Goal: Information Seeking & Learning: Learn about a topic

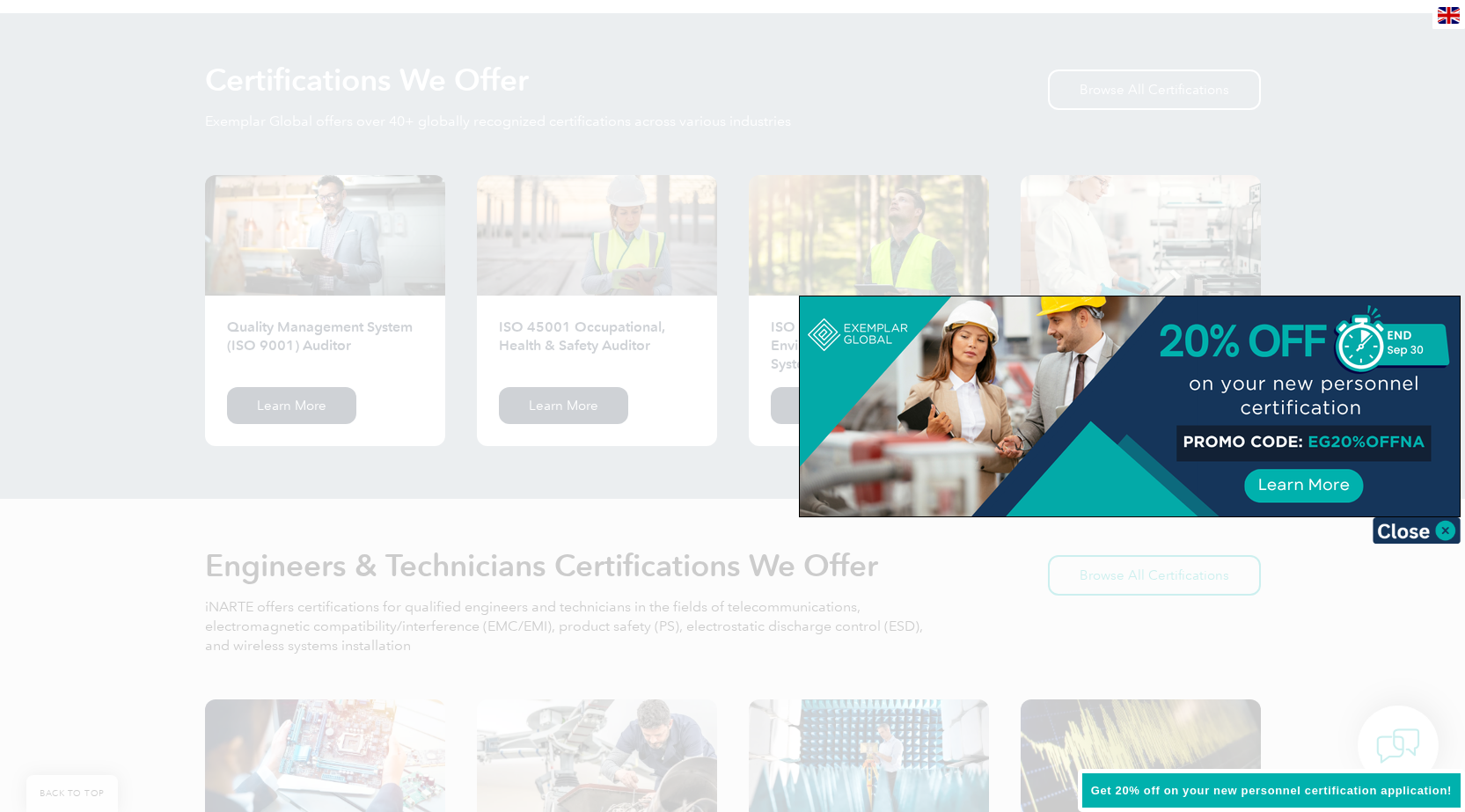
scroll to position [1760, 0]
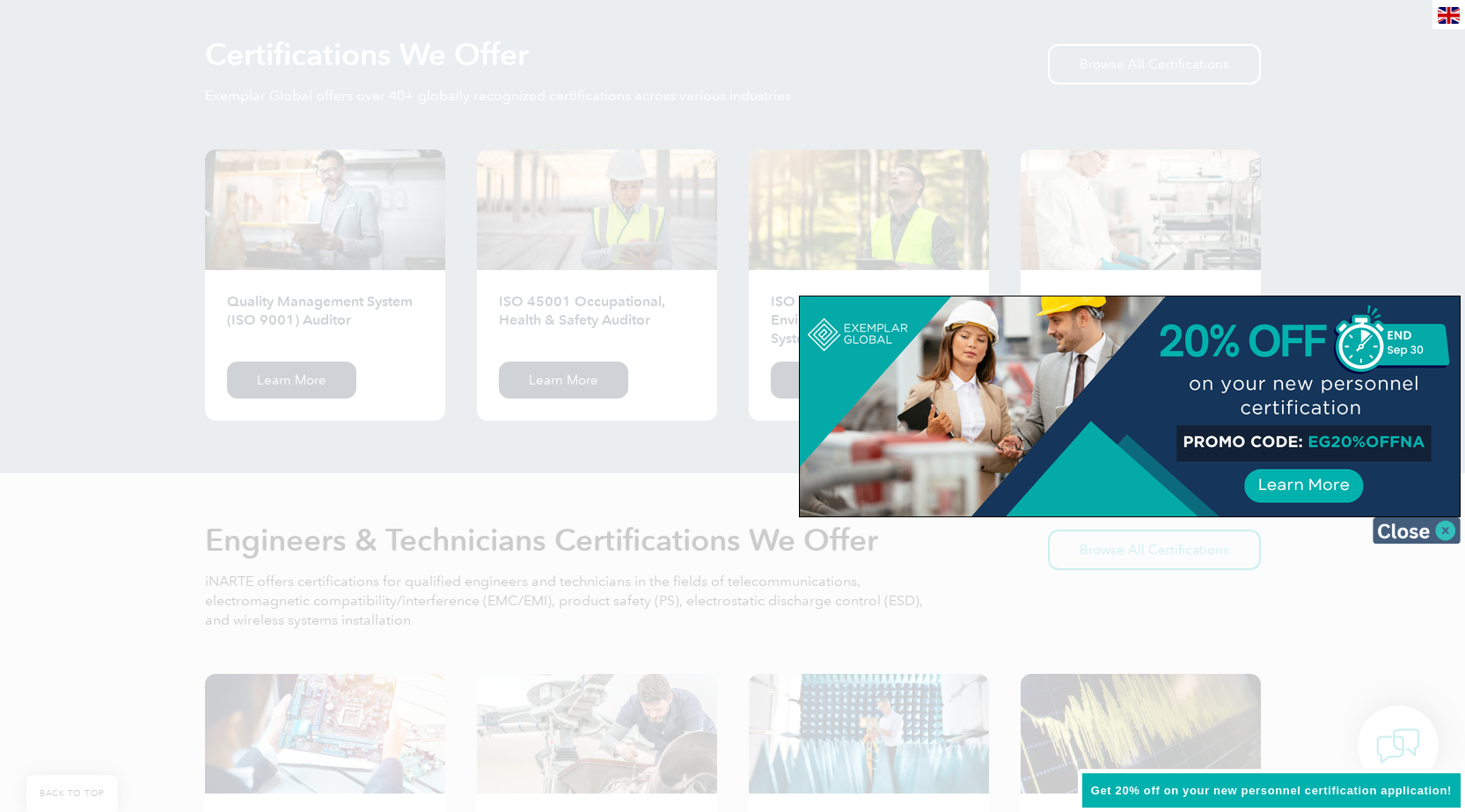
click at [1441, 534] on img at bounding box center [1417, 531] width 88 height 26
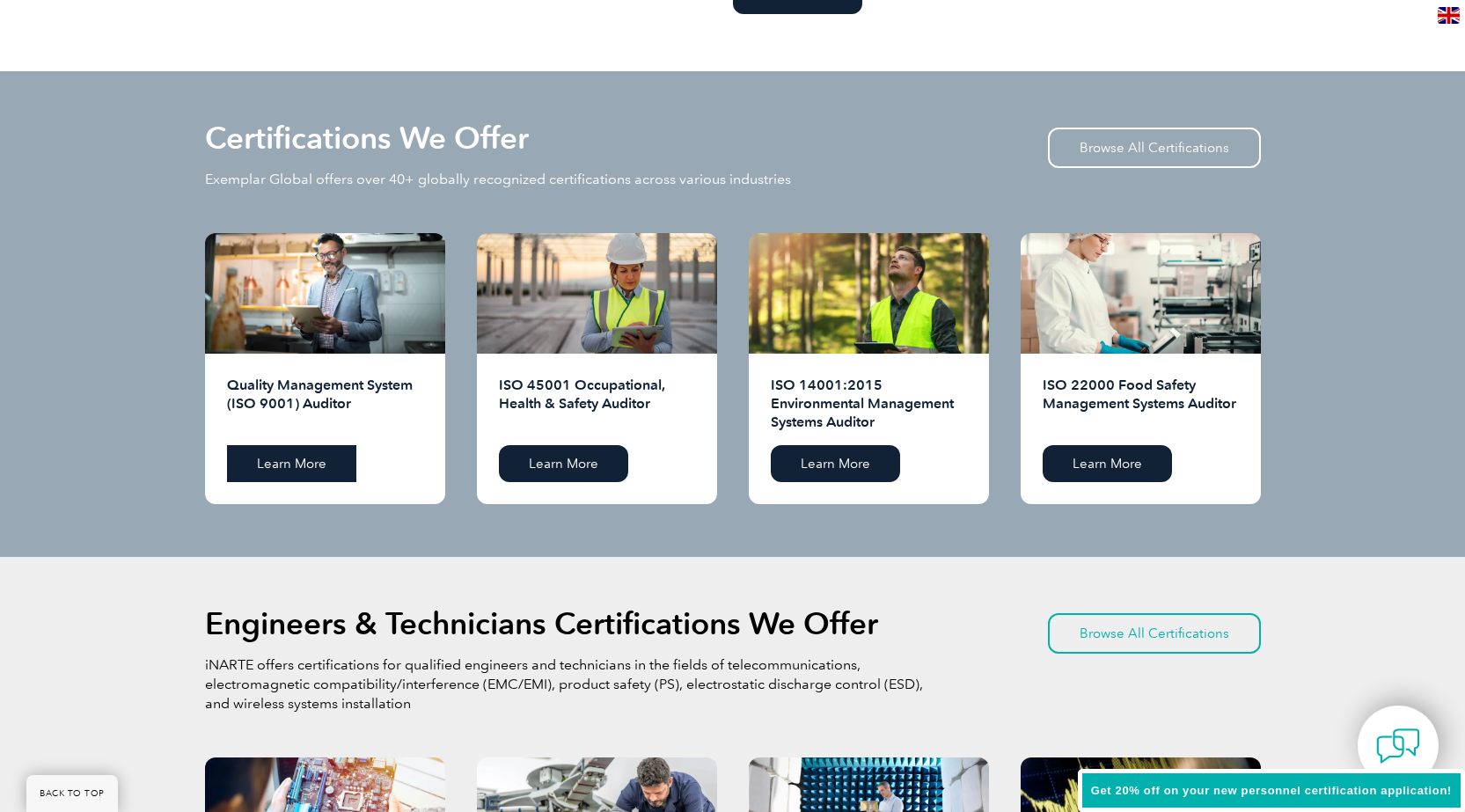
scroll to position [1672, 0]
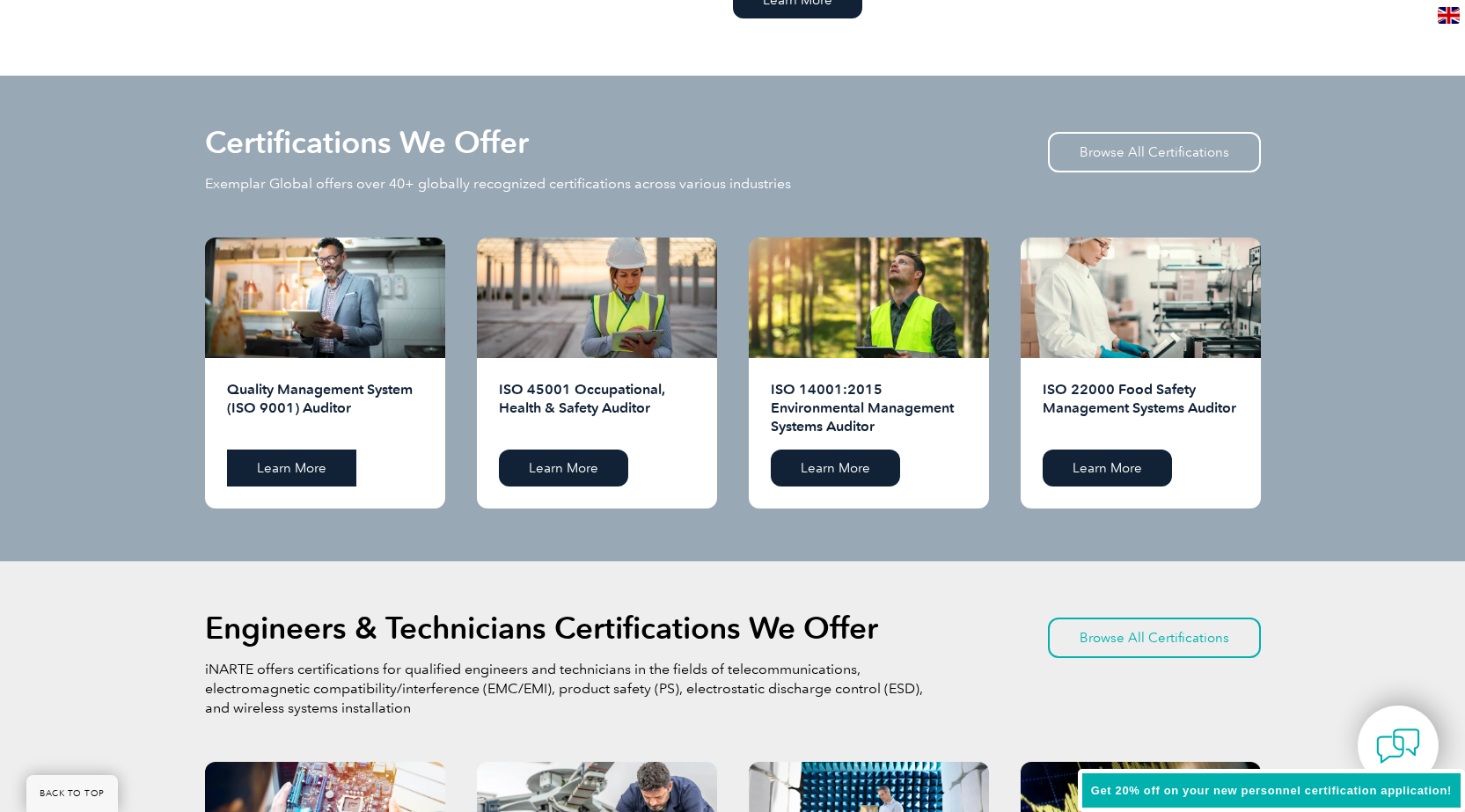
click at [300, 460] on link "Learn More" at bounding box center [292, 468] width 130 height 37
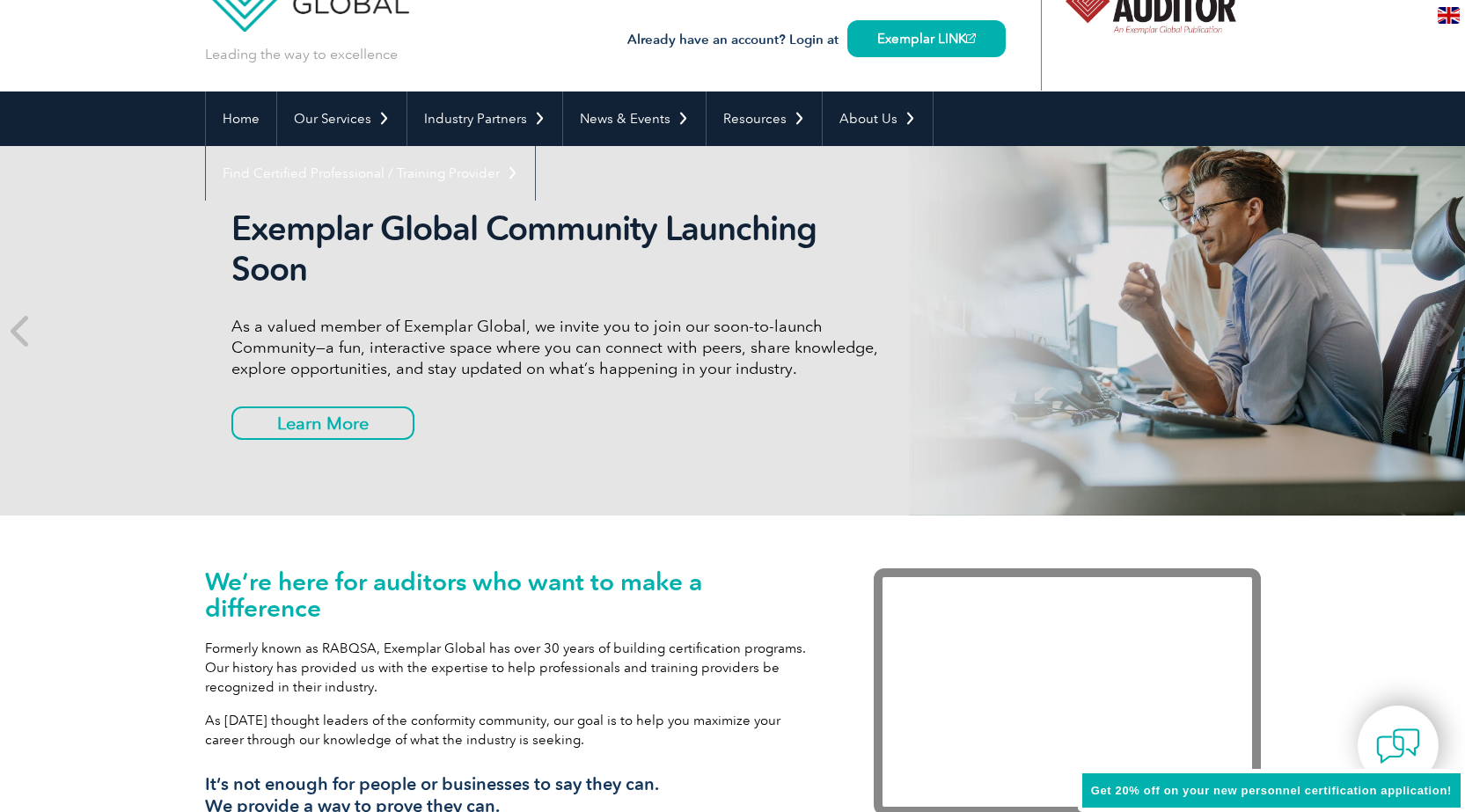
scroll to position [0, 0]
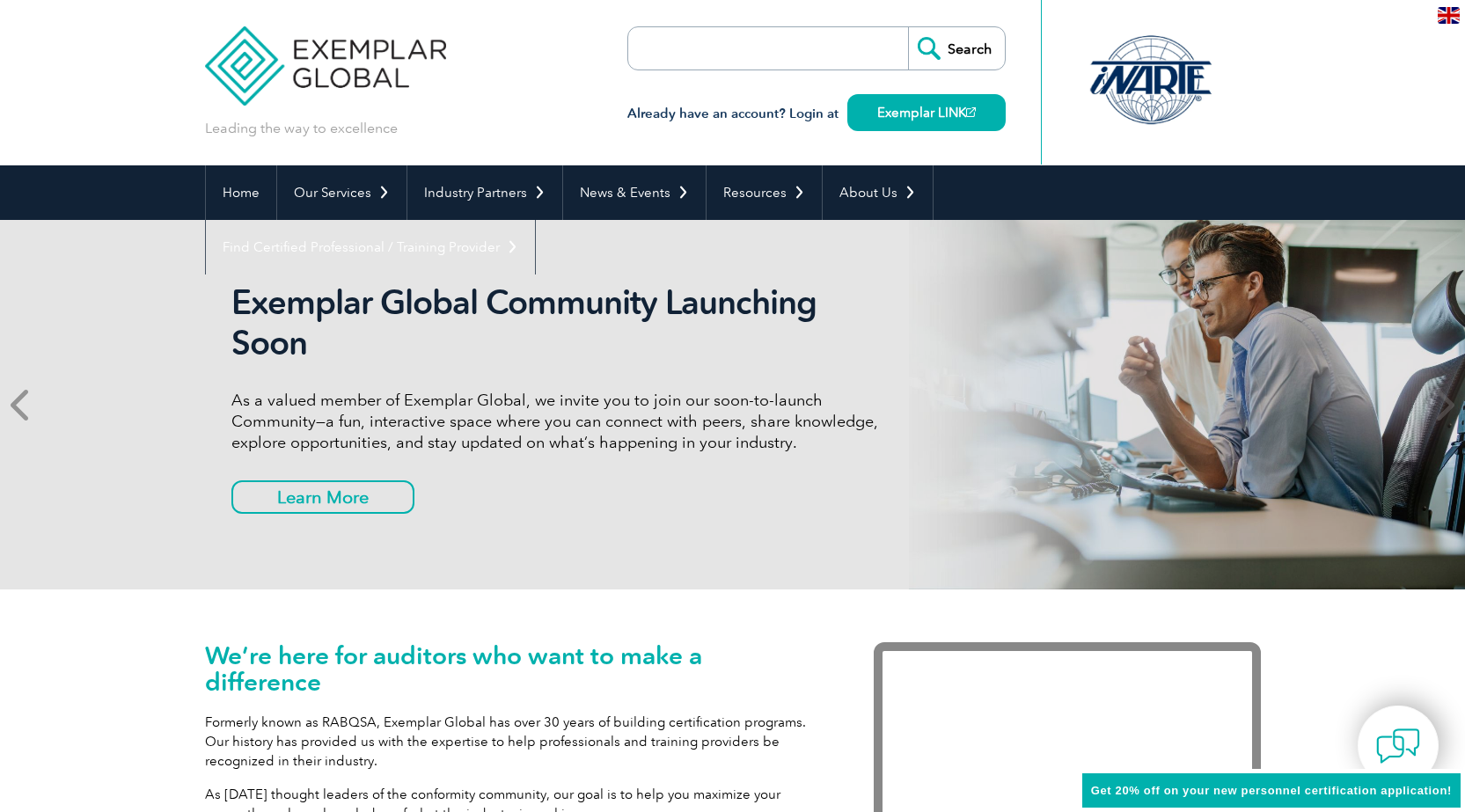
click at [14, 405] on icon at bounding box center [22, 405] width 22 height 0
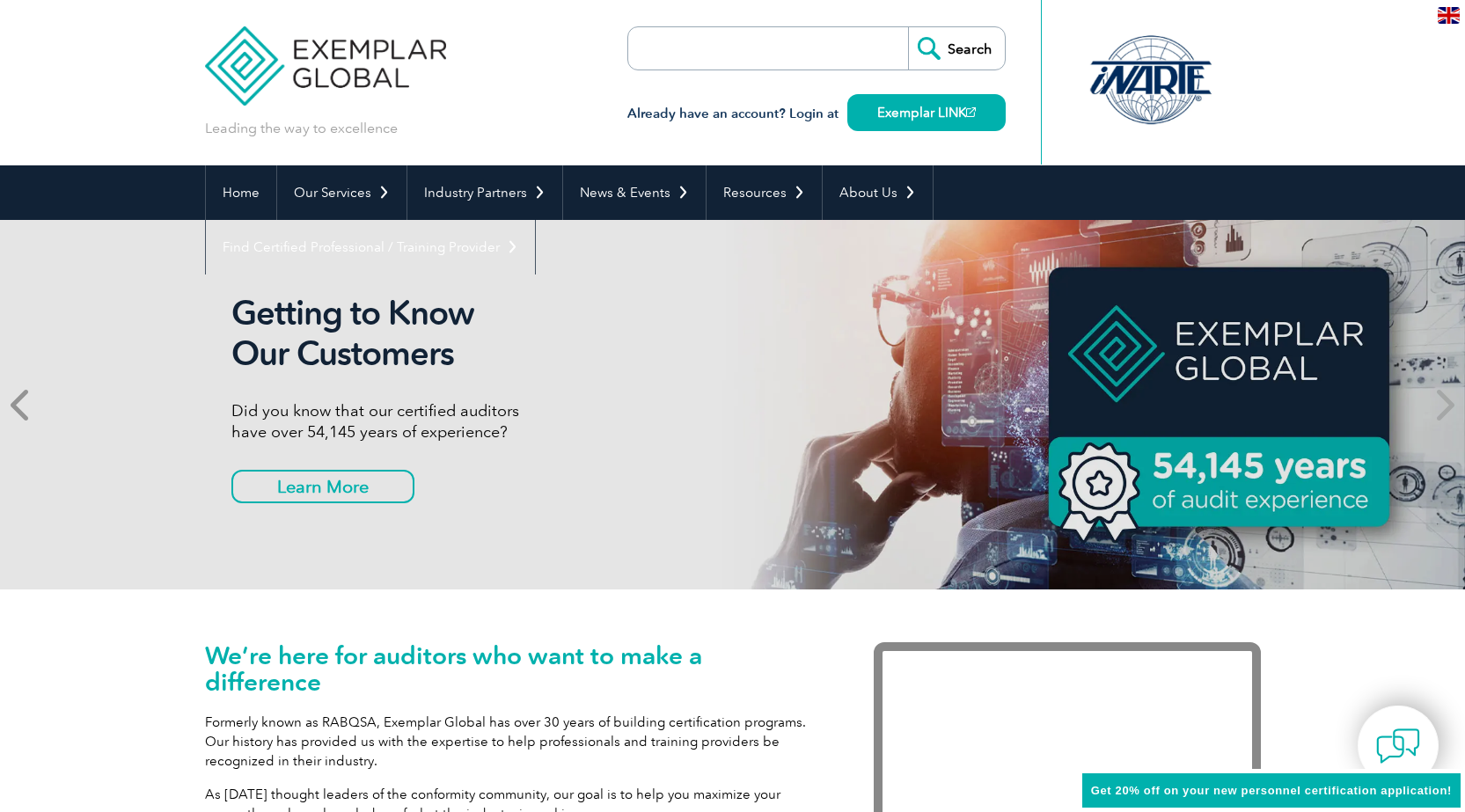
click at [14, 405] on icon at bounding box center [22, 405] width 22 height 0
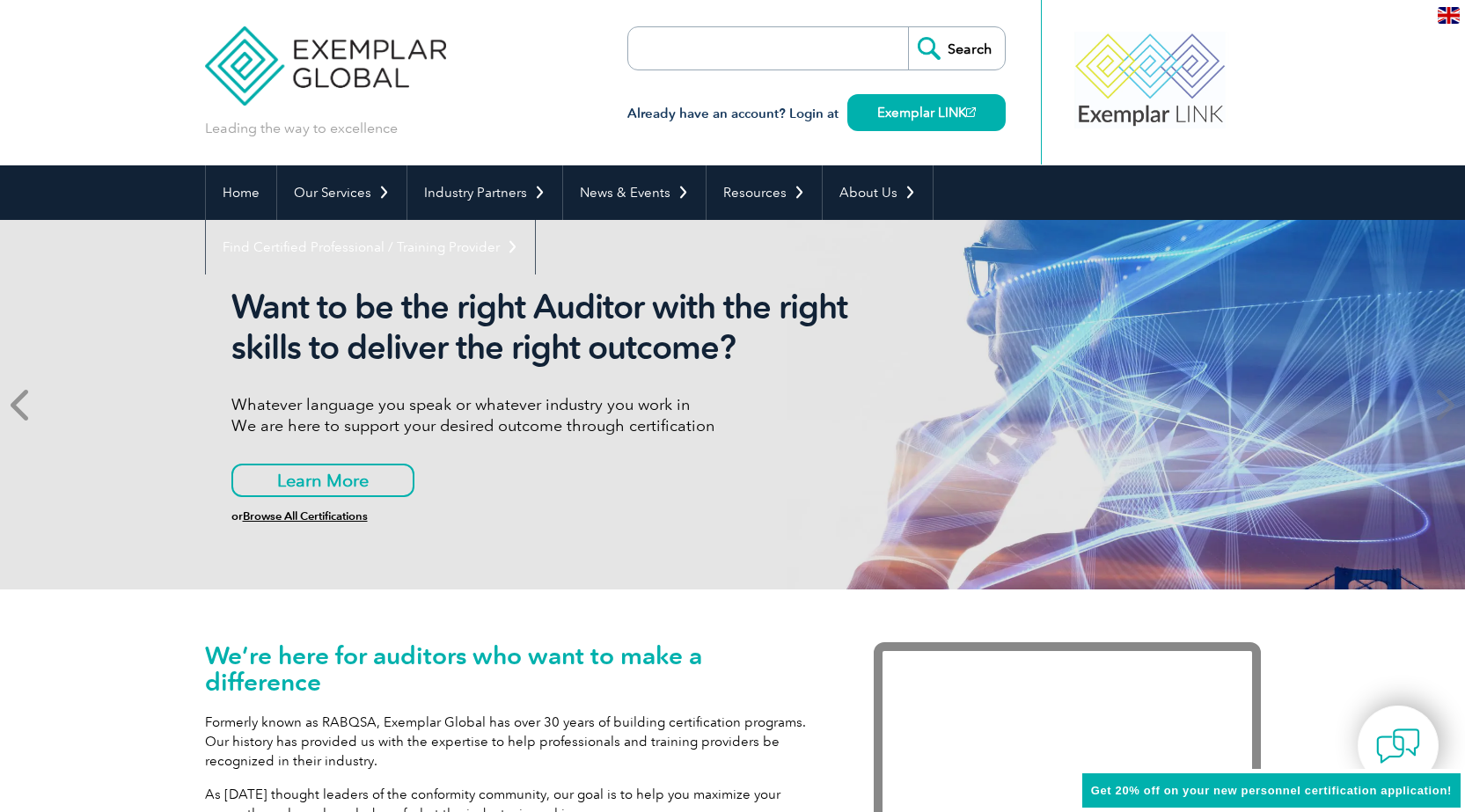
click at [14, 405] on icon at bounding box center [22, 405] width 22 height 0
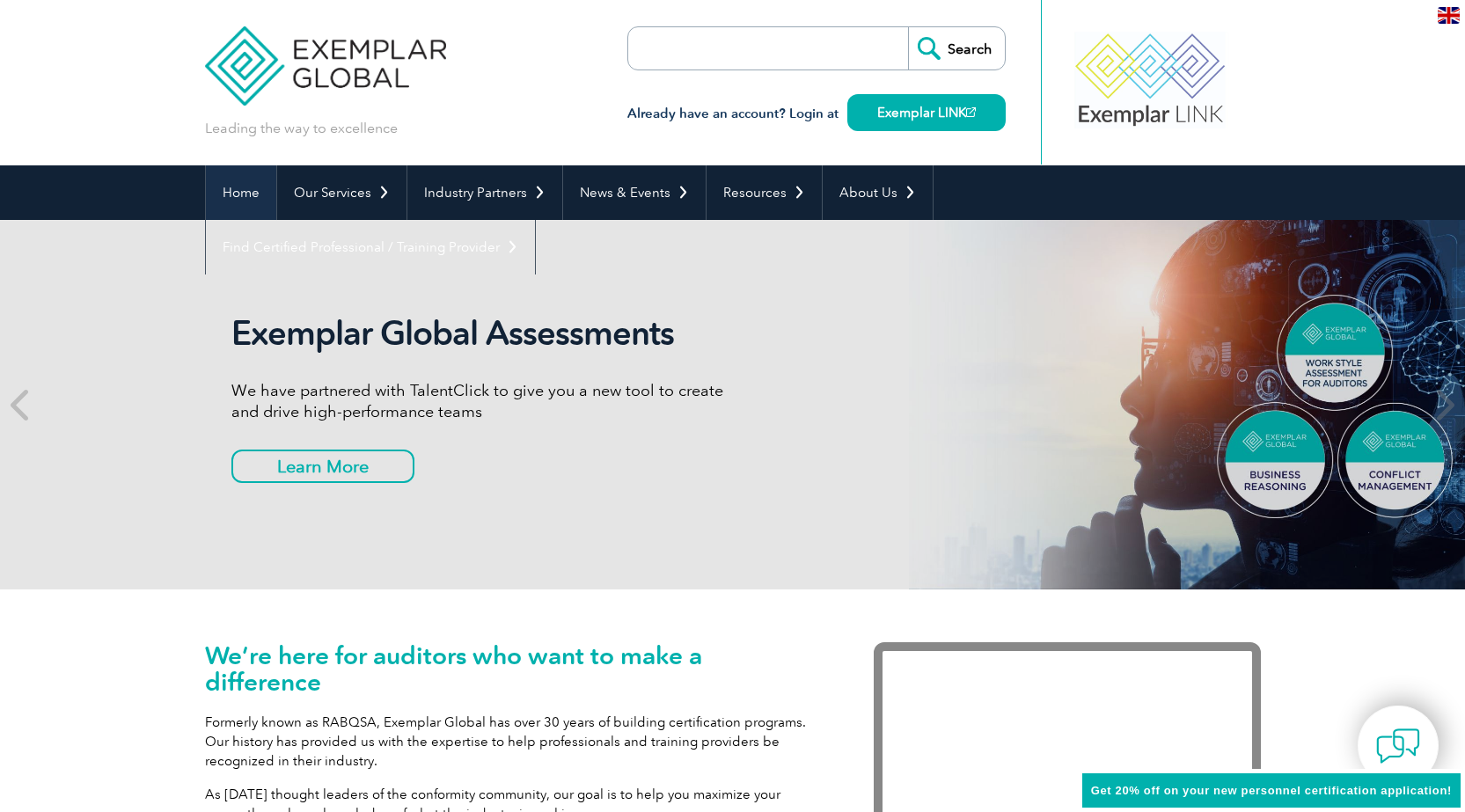
click at [255, 185] on link "Home" at bounding box center [241, 193] width 71 height 55
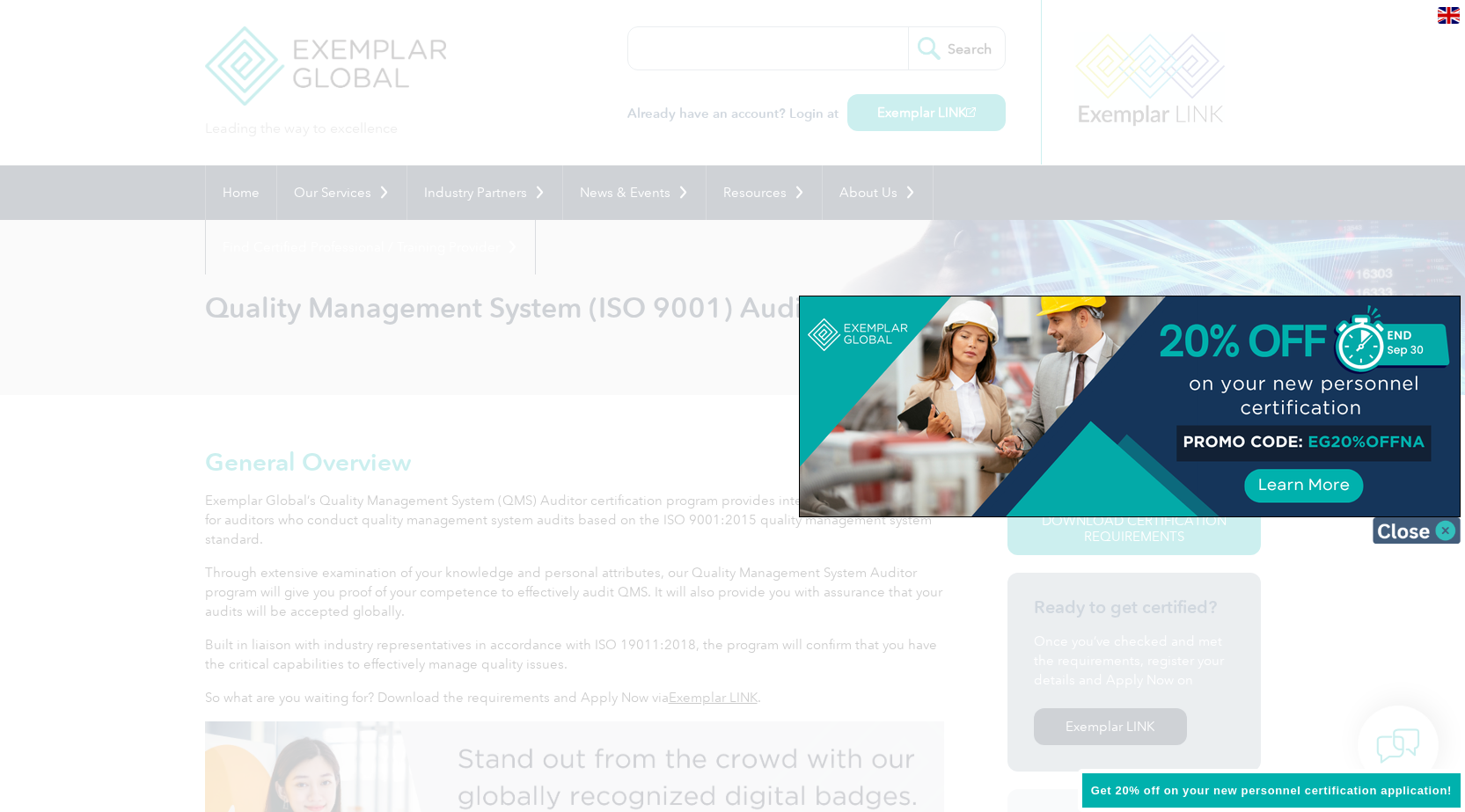
click at [1436, 533] on img at bounding box center [1417, 531] width 88 height 26
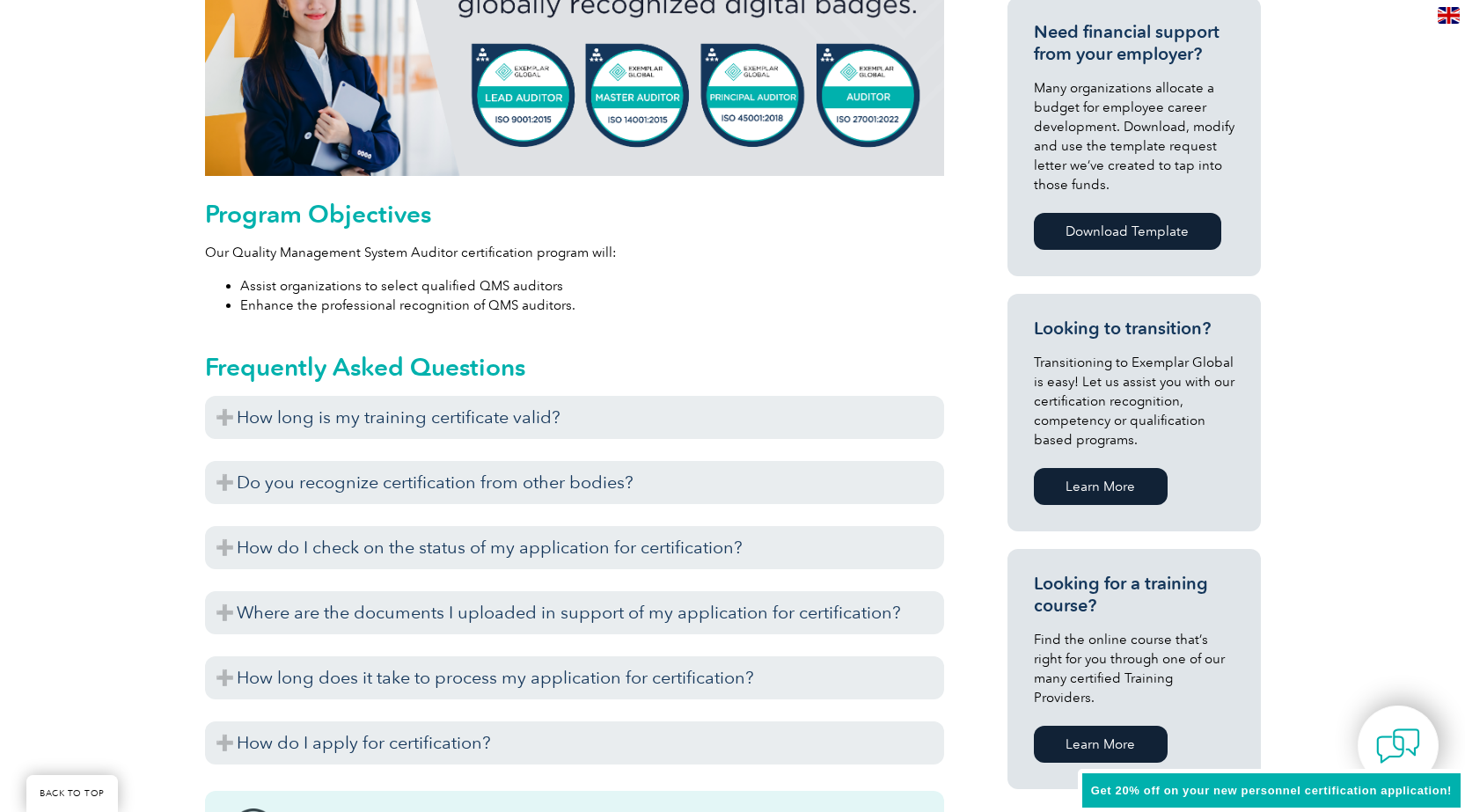
scroll to position [880, 0]
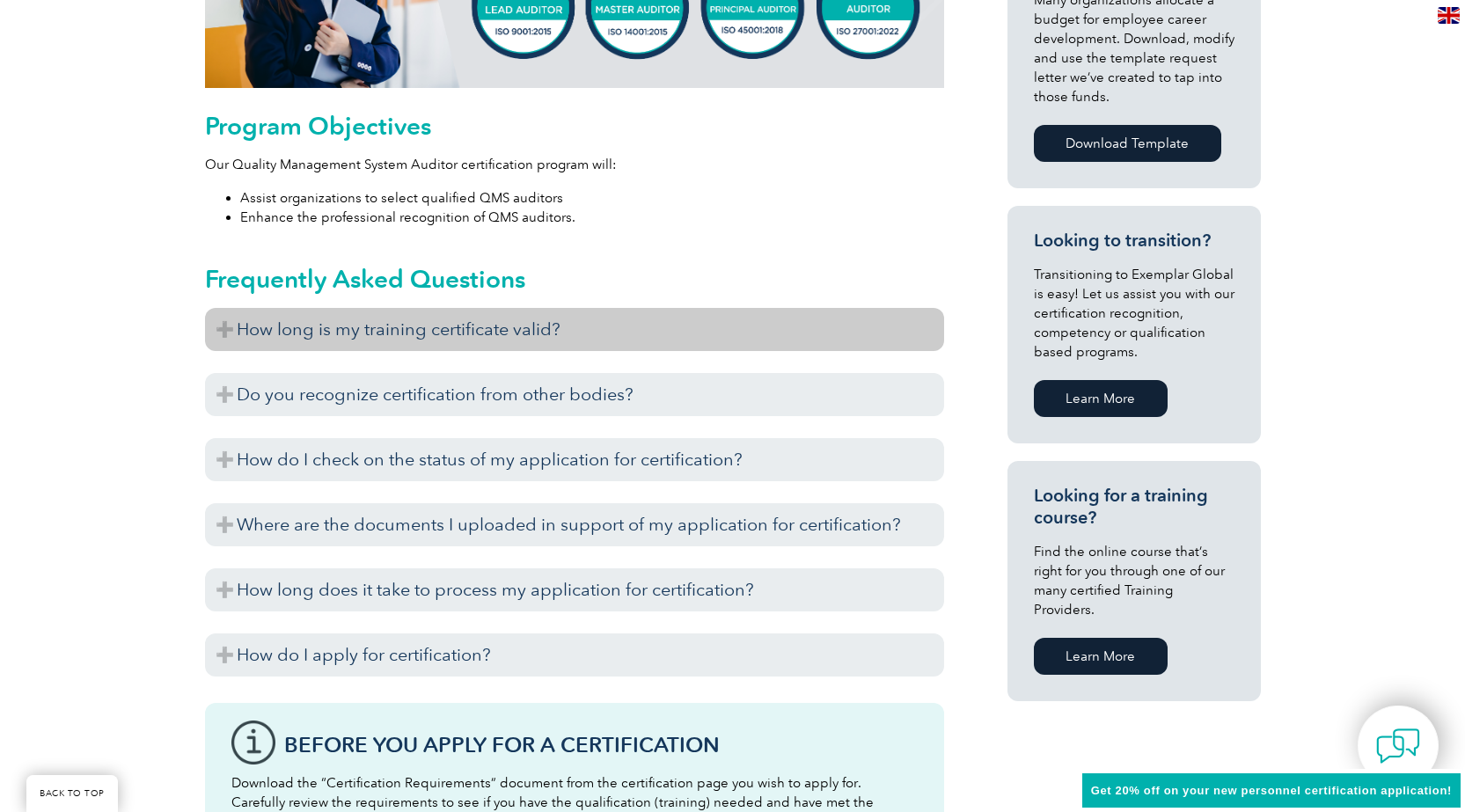
click at [225, 327] on h3 "How long is my training certificate valid?" at bounding box center [574, 329] width 739 height 43
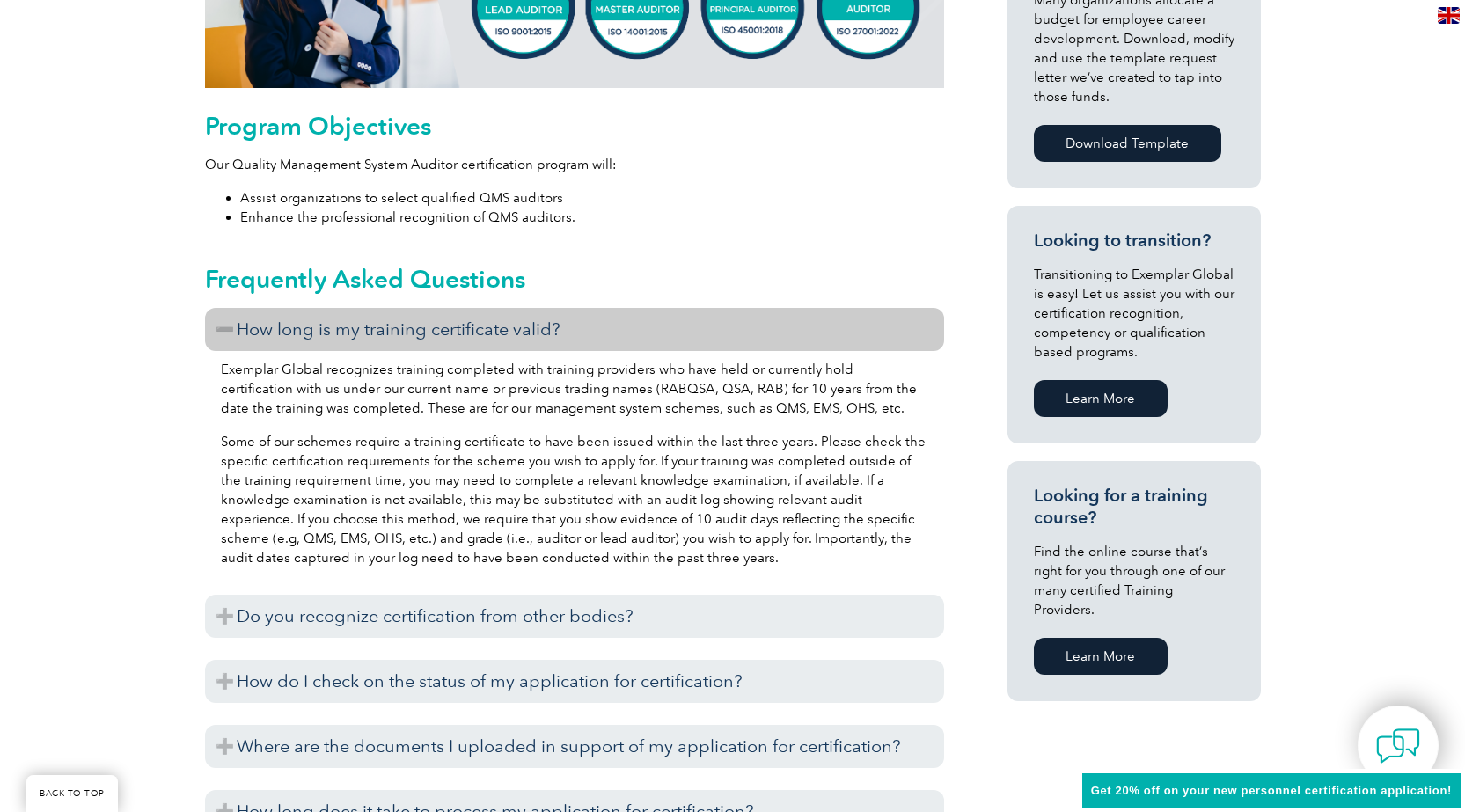
click at [225, 327] on h3 "How long is my training certificate valid?" at bounding box center [574, 329] width 739 height 43
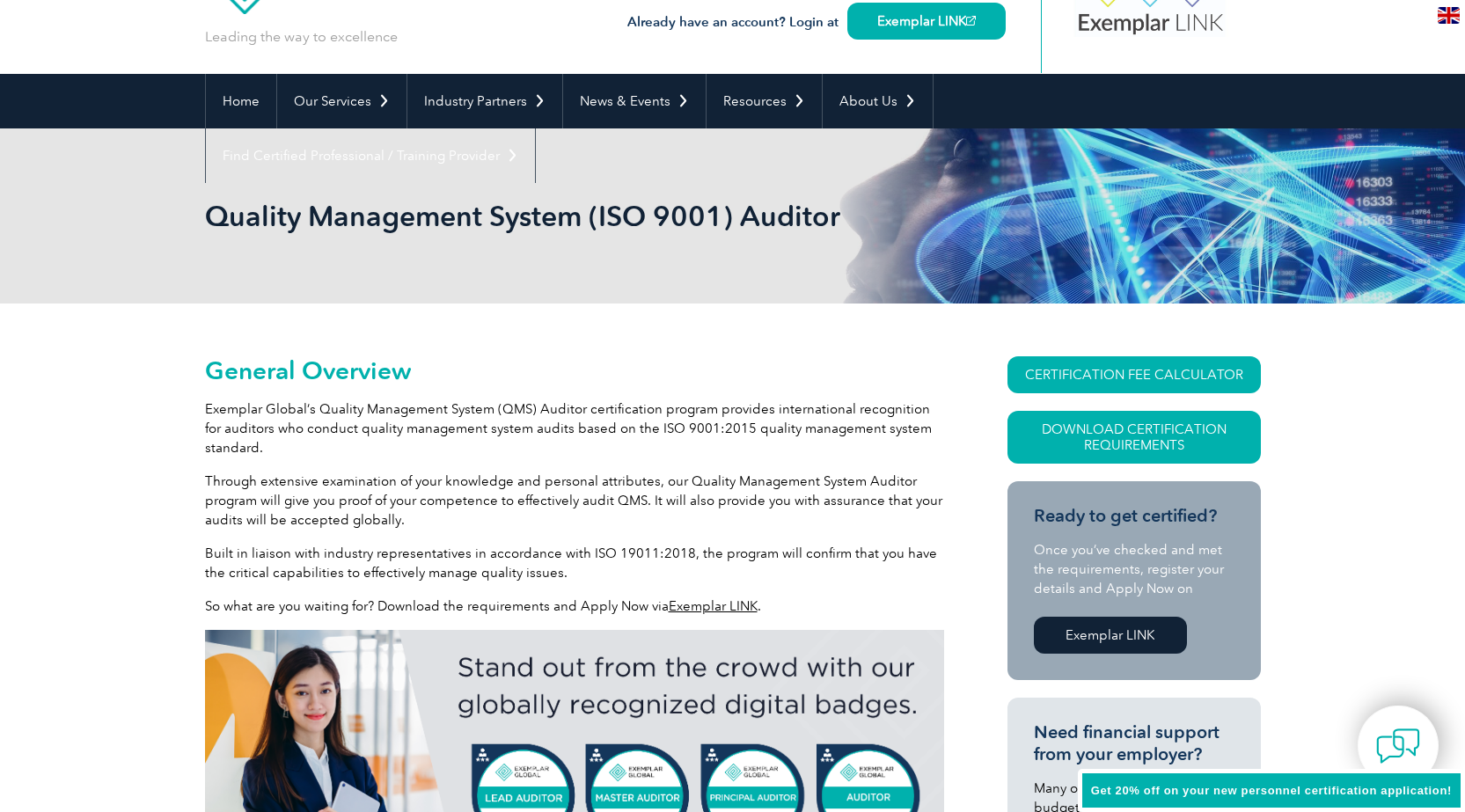
scroll to position [0, 0]
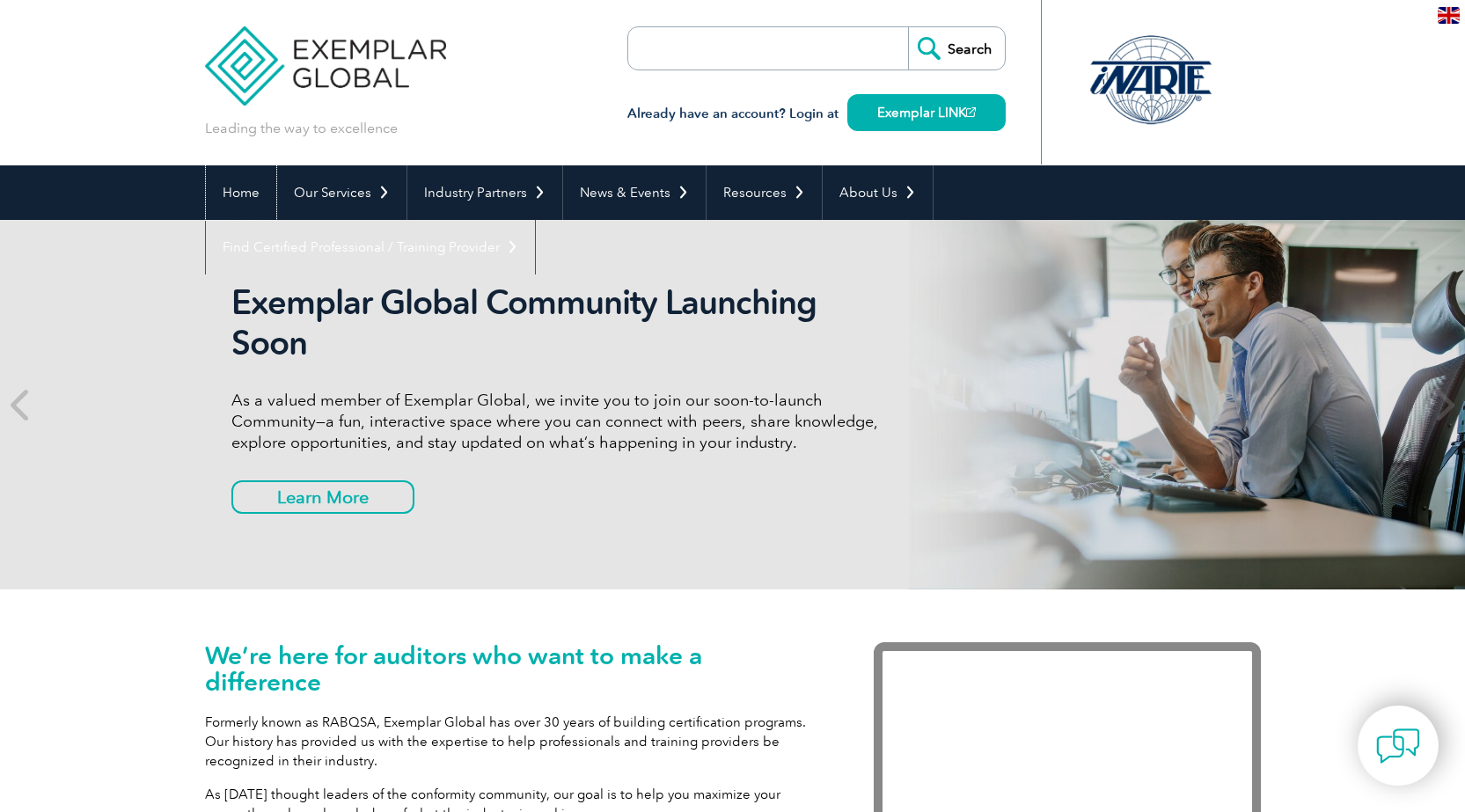
click at [254, 191] on link "Home" at bounding box center [241, 193] width 71 height 55
